Goal: Transaction & Acquisition: Obtain resource

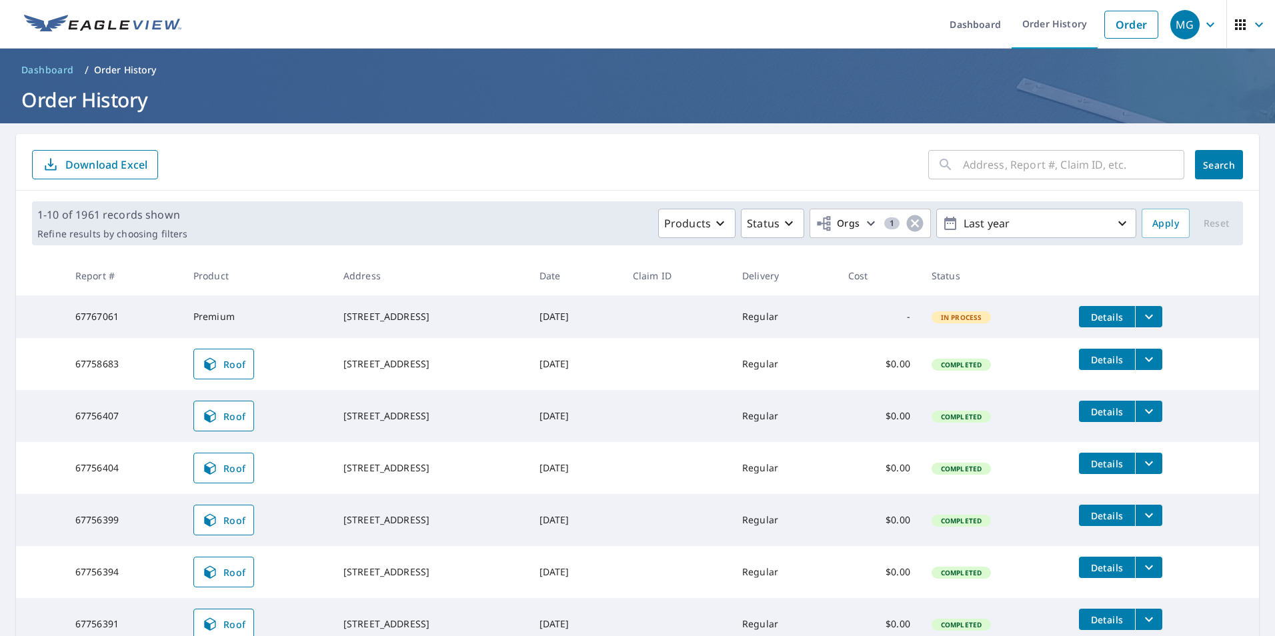
click at [1005, 167] on input "text" at bounding box center [1073, 164] width 221 height 37
paste input "[STREET_ADDRESS]"
type input "[STREET_ADDRESS]"
click at [1206, 163] on span "Search" at bounding box center [1219, 165] width 27 height 13
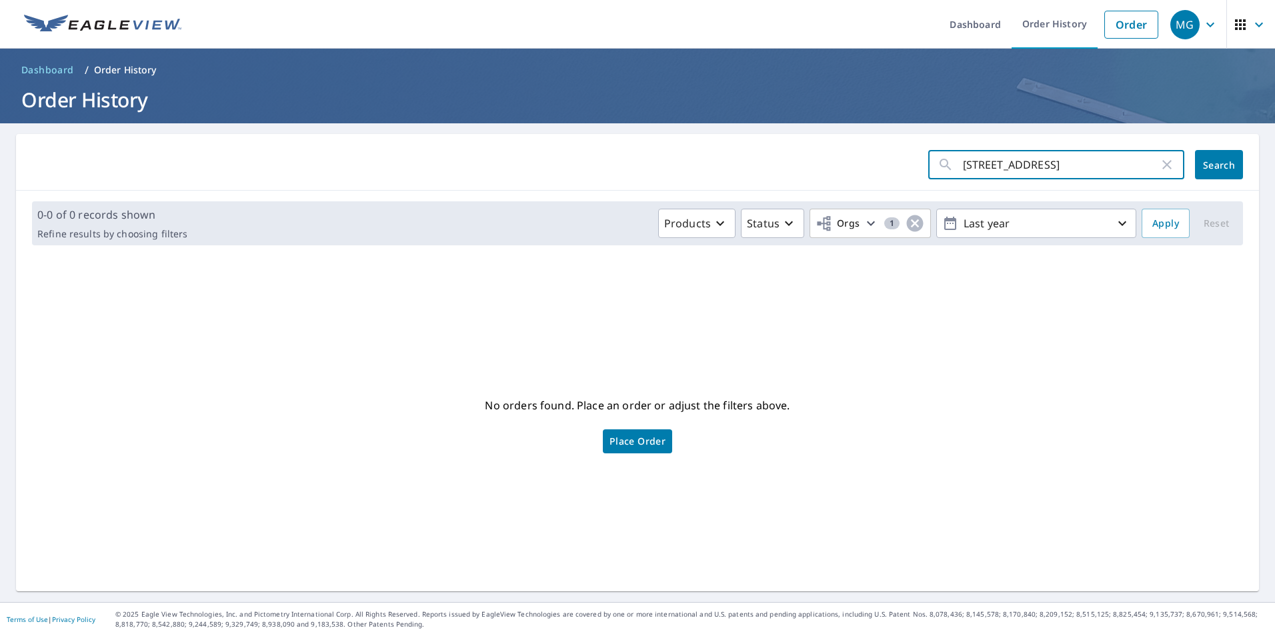
click at [1054, 166] on input "[STREET_ADDRESS]" at bounding box center [1061, 164] width 196 height 37
type input "319 SE 9TH"
click button "Search" at bounding box center [1219, 164] width 48 height 29
click at [1162, 168] on icon "button" at bounding box center [1166, 164] width 9 height 9
click at [996, 165] on input "text" at bounding box center [1073, 164] width 221 height 37
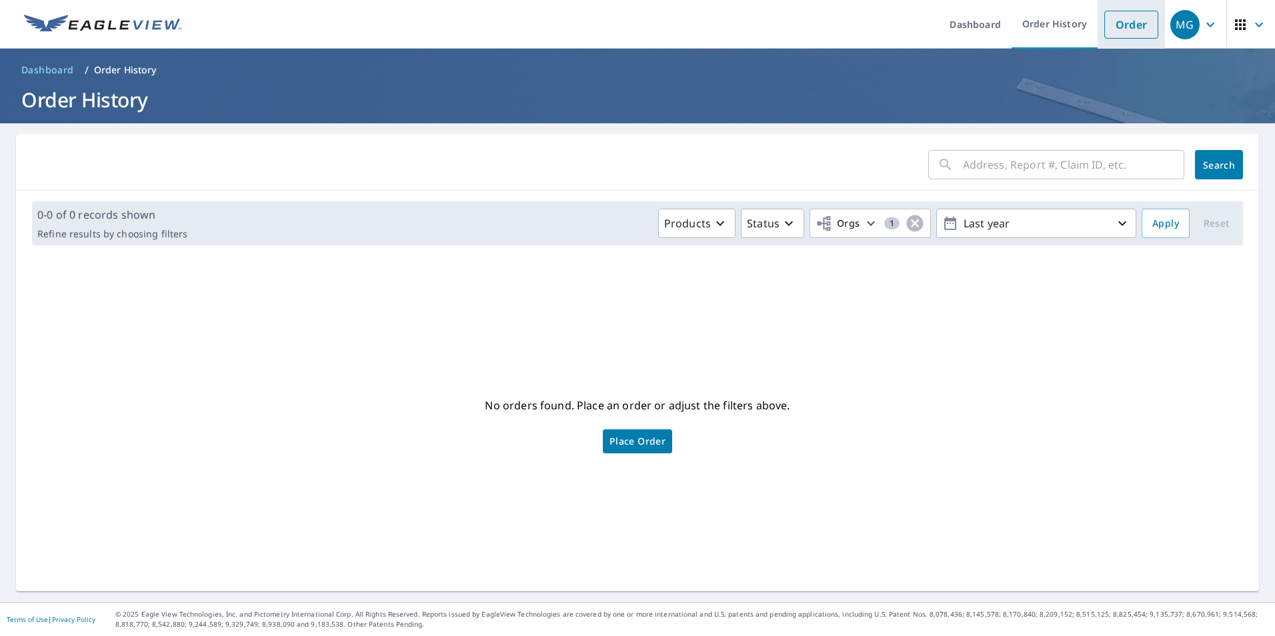
drag, startPoint x: 996, startPoint y: 165, endPoint x: 1118, endPoint y: 20, distance: 189.3
click at [1118, 20] on link "Order" at bounding box center [1131, 25] width 54 height 28
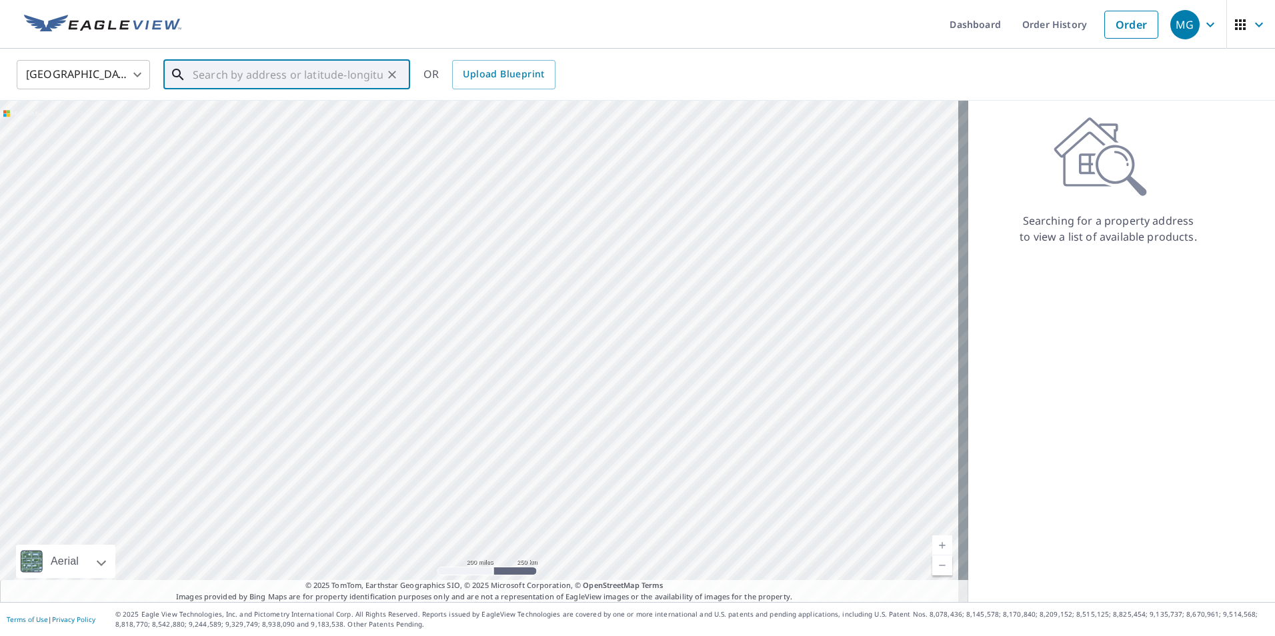
paste input "[STREET_ADDRESS]"
click at [329, 82] on input "[STREET_ADDRESS]" at bounding box center [288, 74] width 190 height 37
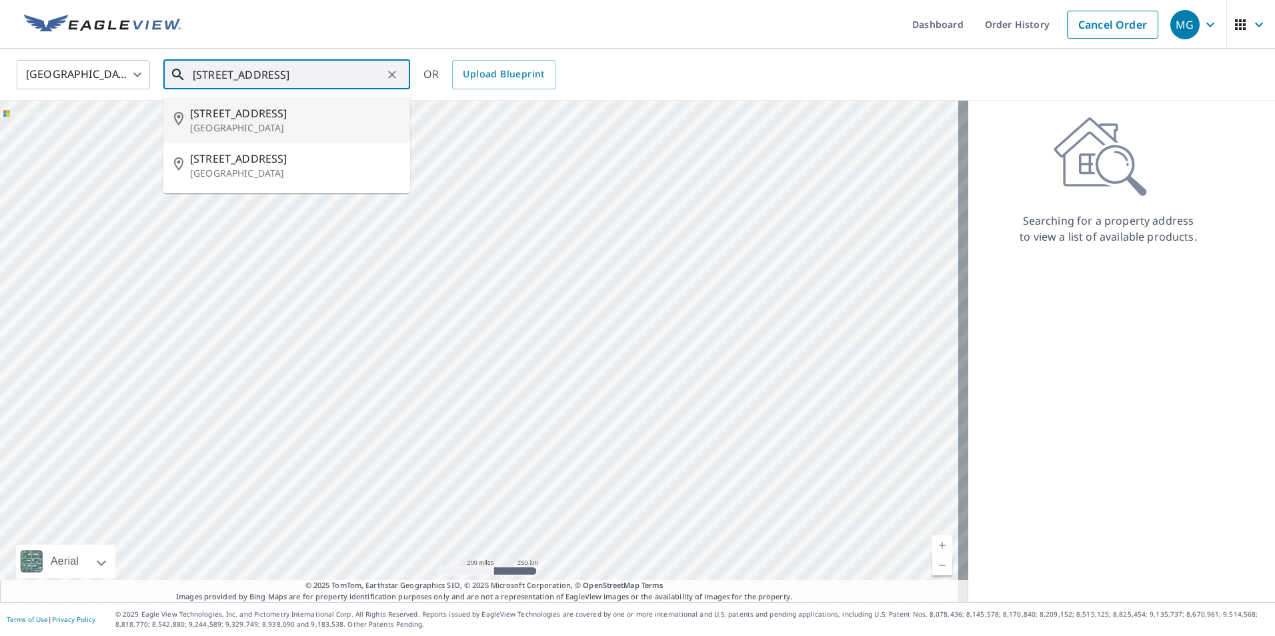
click at [303, 117] on span "[STREET_ADDRESS]" at bounding box center [294, 113] width 209 height 16
type input "[STREET_ADDRESS]"
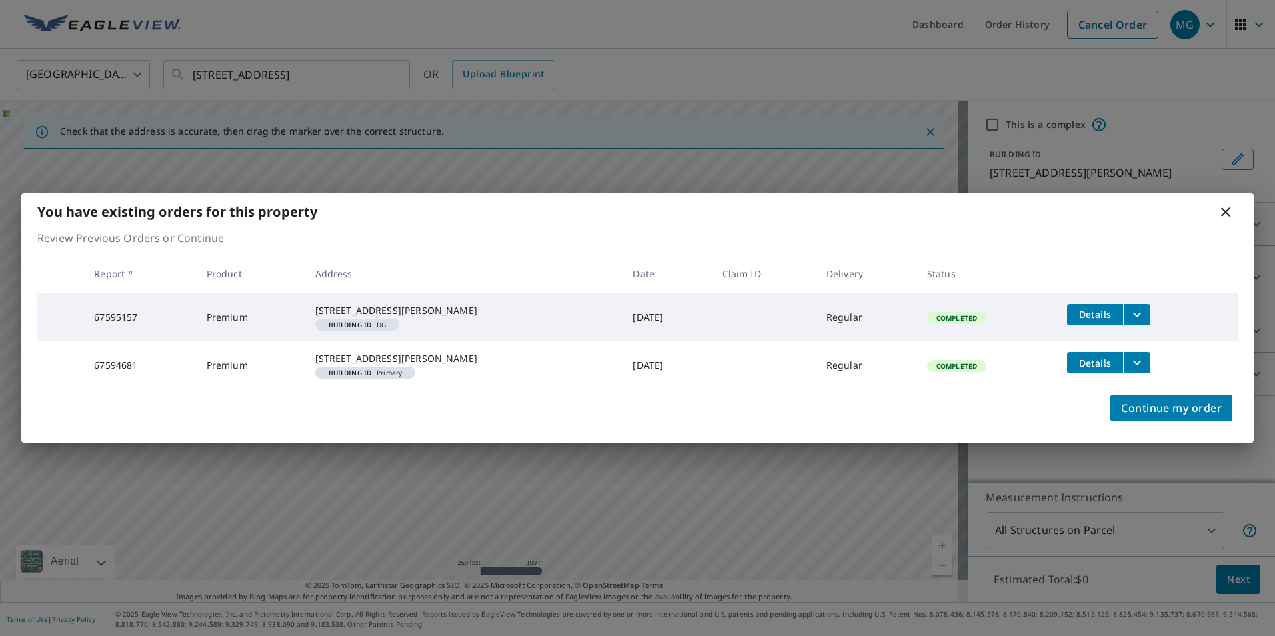
click at [1133, 307] on icon "filesDropdownBtn-67595157" at bounding box center [1137, 315] width 16 height 16
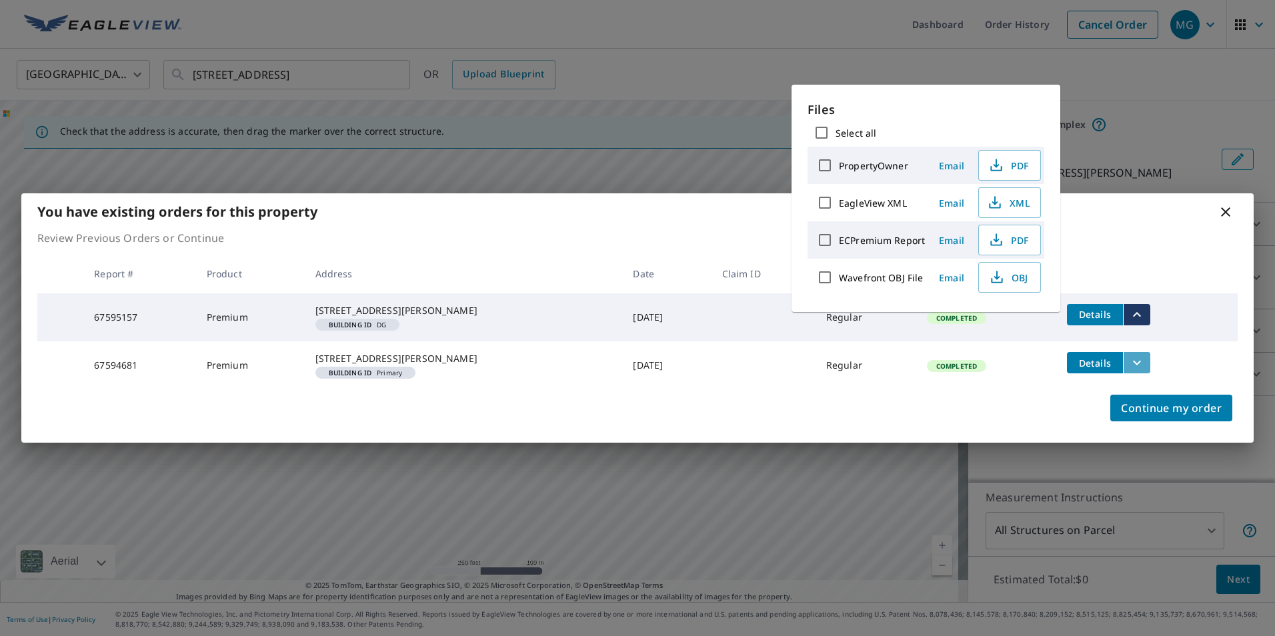
click at [1134, 360] on icon "filesDropdownBtn-67594681" at bounding box center [1137, 363] width 16 height 16
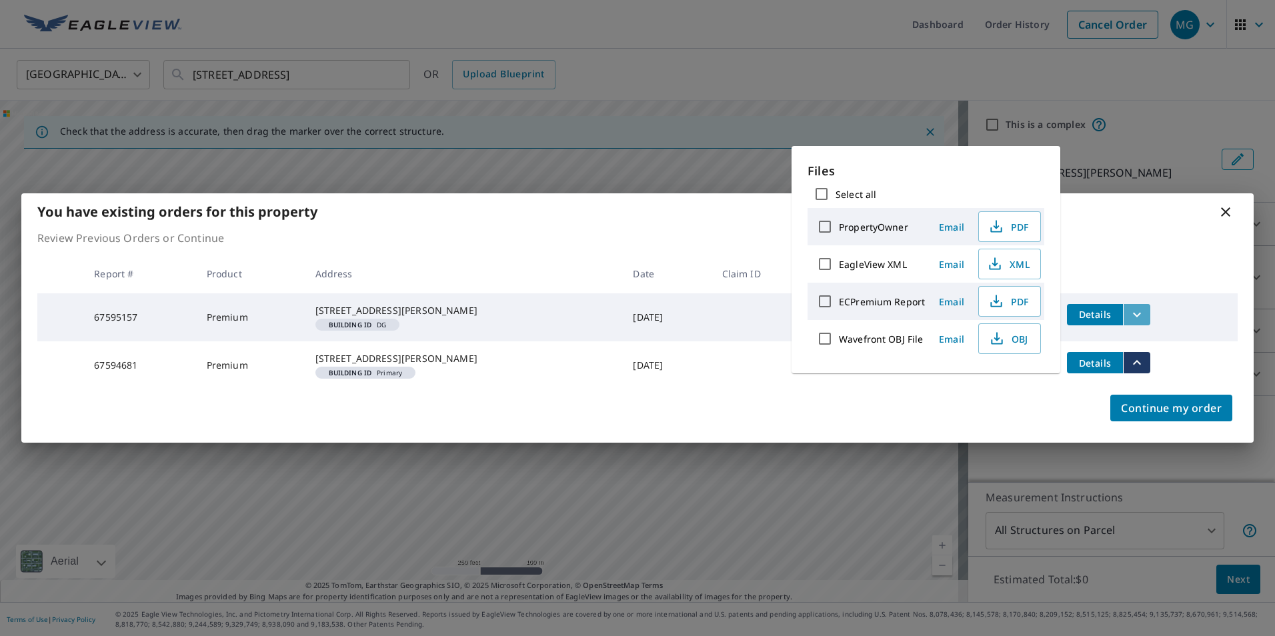
click at [1129, 307] on icon "filesDropdownBtn-67595157" at bounding box center [1137, 315] width 16 height 16
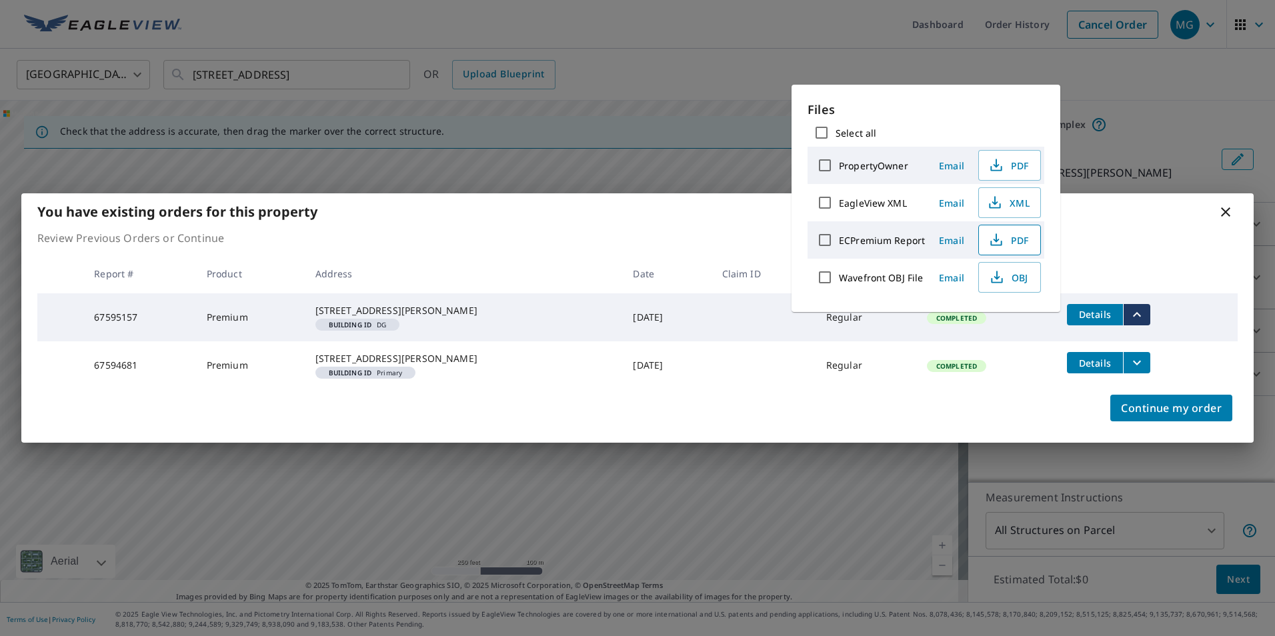
click at [1002, 234] on icon "button" at bounding box center [996, 240] width 16 height 16
